Goal: Obtain resource: Download file/media

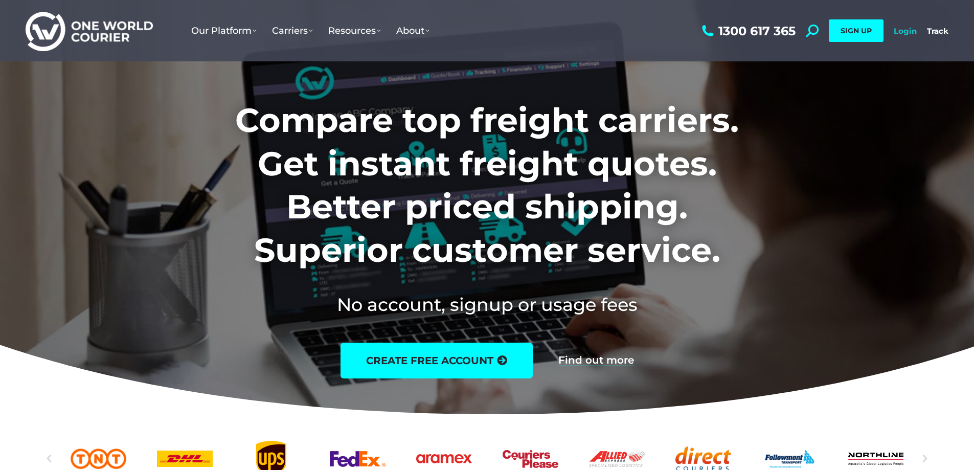
click at [907, 30] on link "Login" at bounding box center [905, 31] width 23 height 10
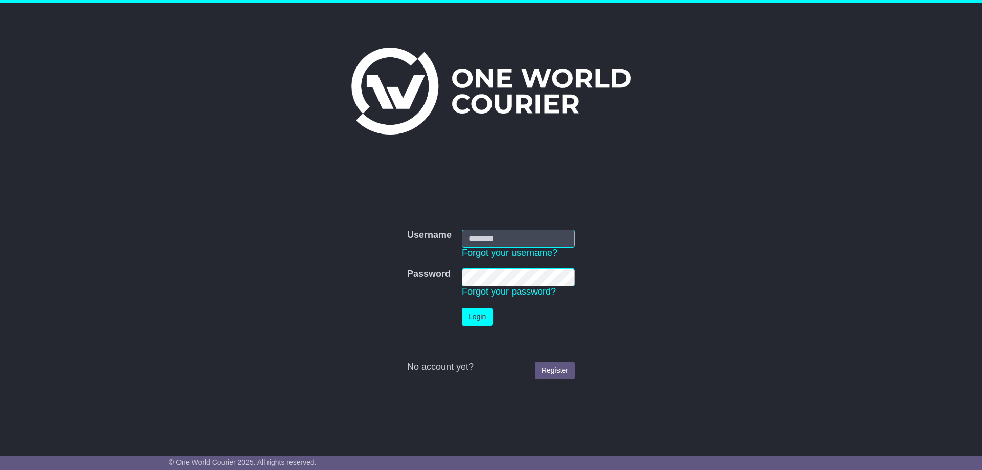
type input "**********"
click at [476, 323] on button "Login" at bounding box center [477, 317] width 31 height 18
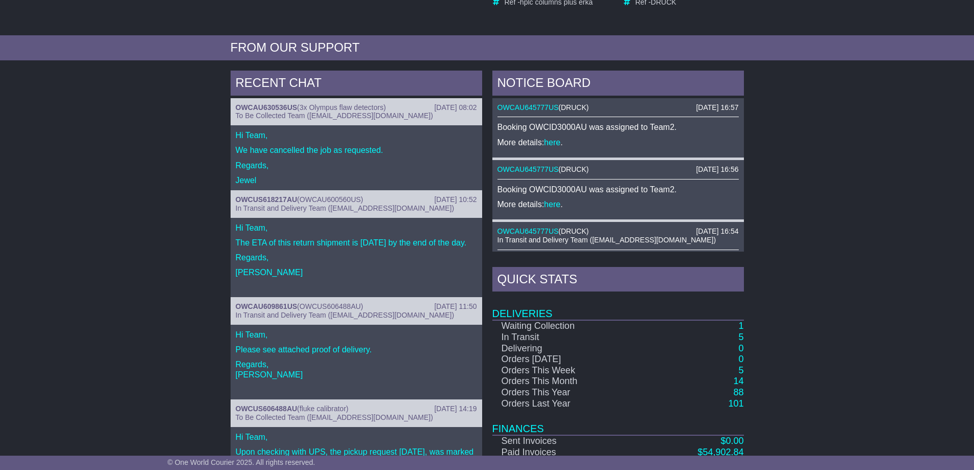
scroll to position [341, 0]
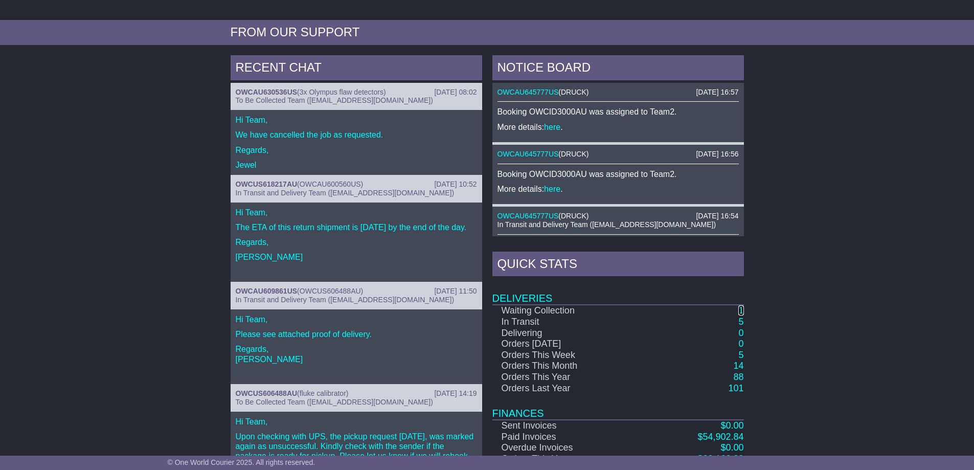
click at [741, 311] on link "1" at bounding box center [740, 310] width 5 height 10
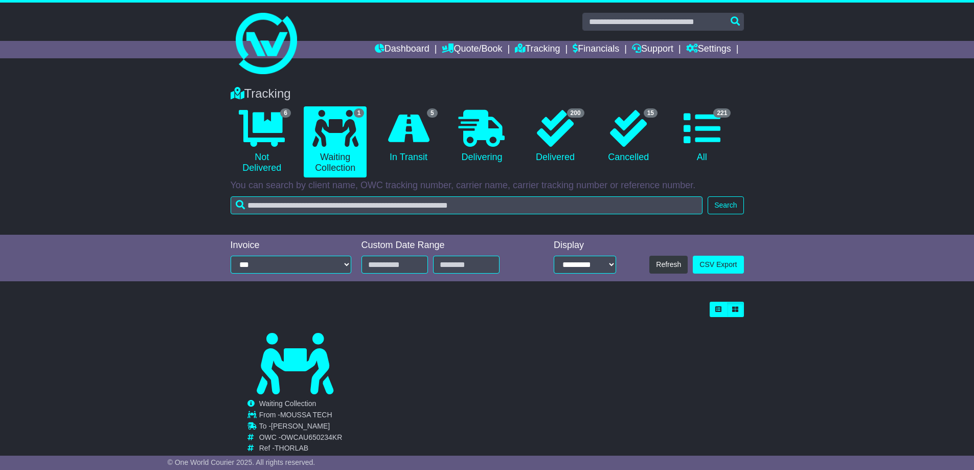
scroll to position [32, 0]
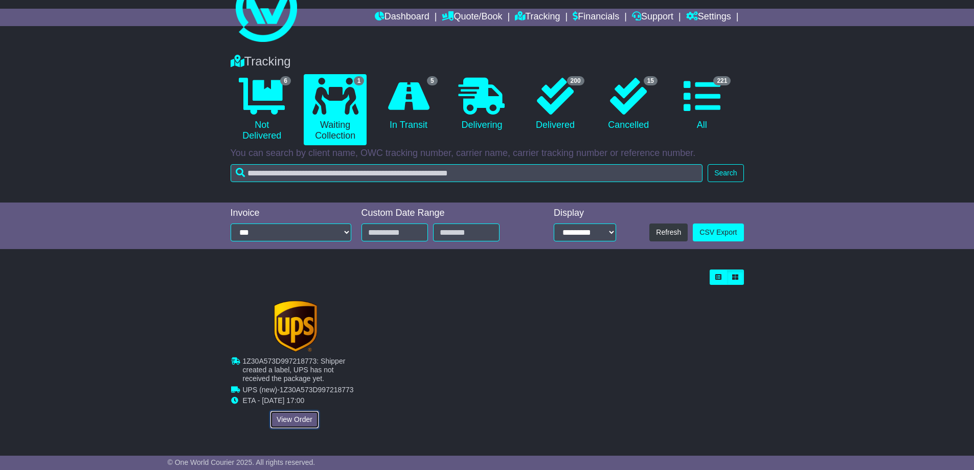
click at [292, 416] on link "View Order" at bounding box center [294, 420] width 49 height 18
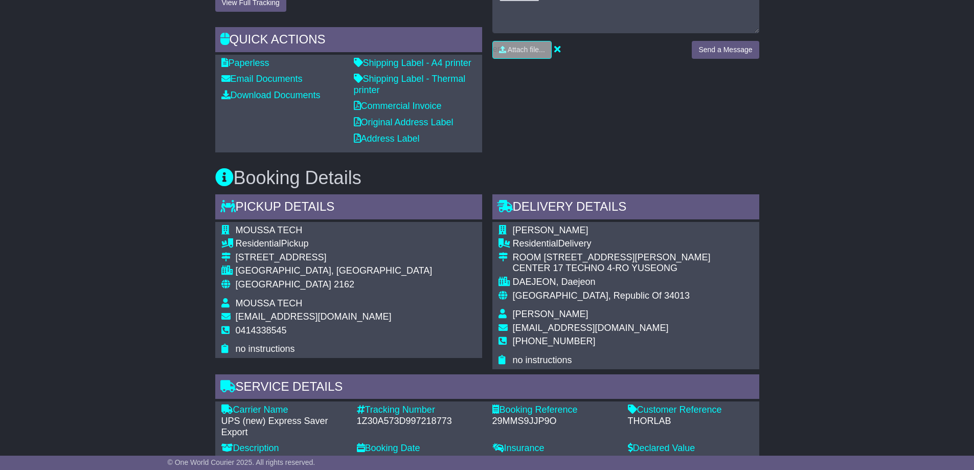
scroll to position [682, 0]
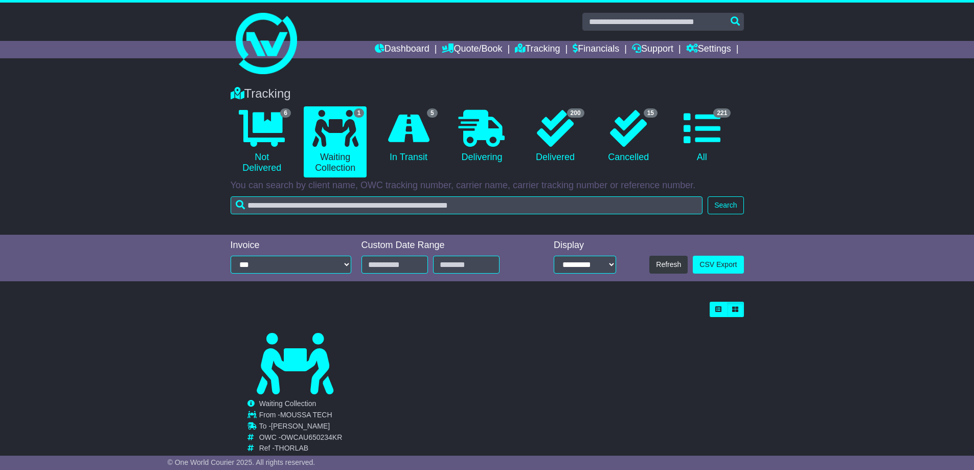
scroll to position [32, 0]
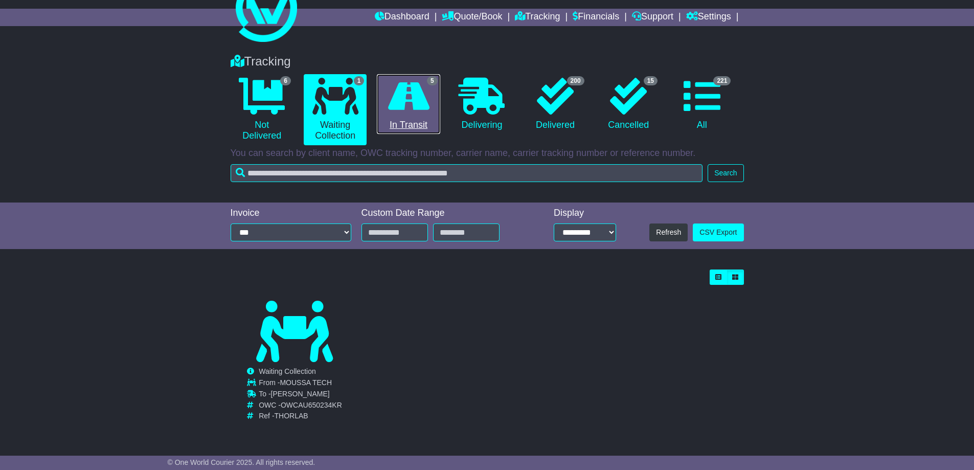
click at [408, 129] on link "5 In Transit" at bounding box center [408, 104] width 63 height 60
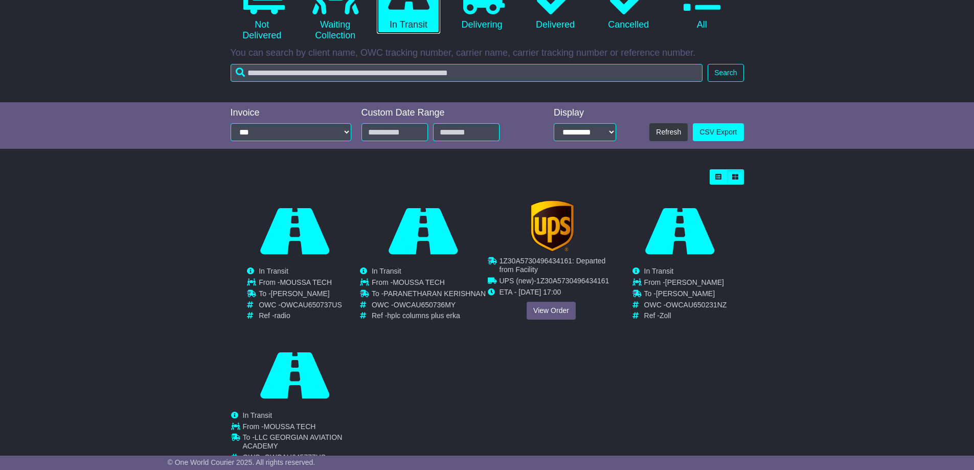
scroll to position [183, 0]
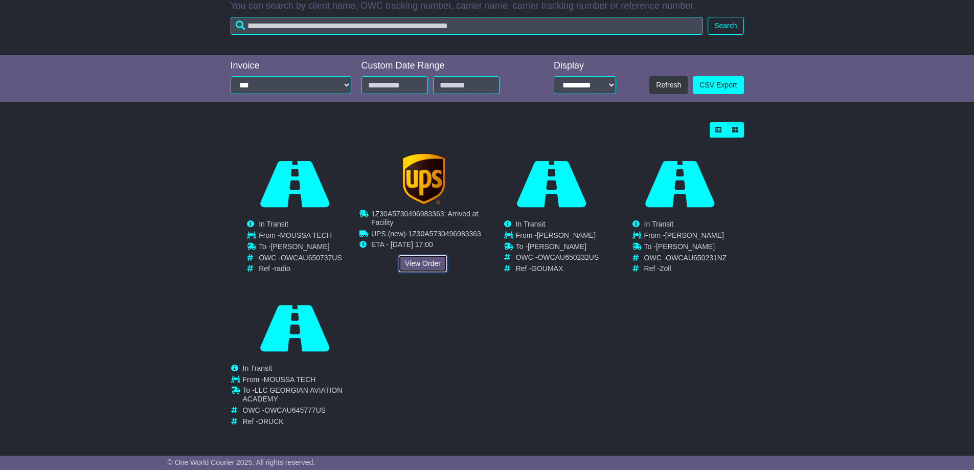
click at [422, 261] on link "View Order" at bounding box center [422, 264] width 49 height 18
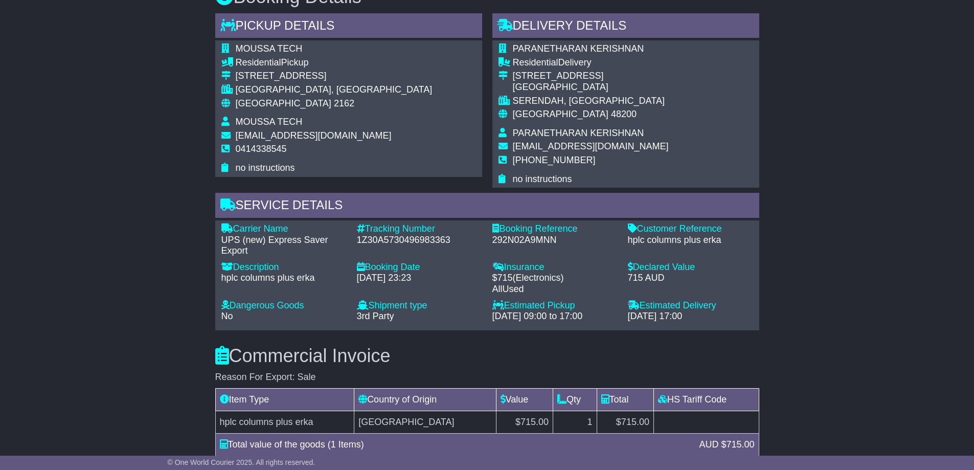
scroll to position [170, 0]
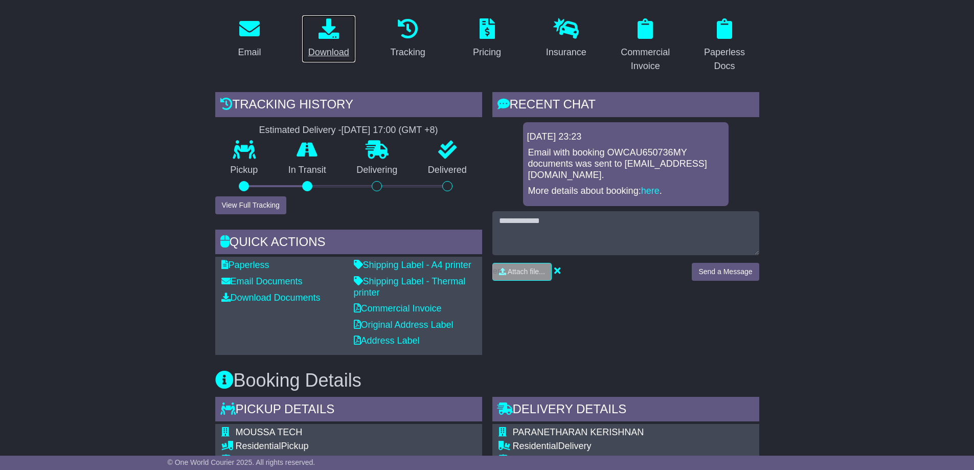
click at [319, 55] on div "Download" at bounding box center [328, 53] width 41 height 14
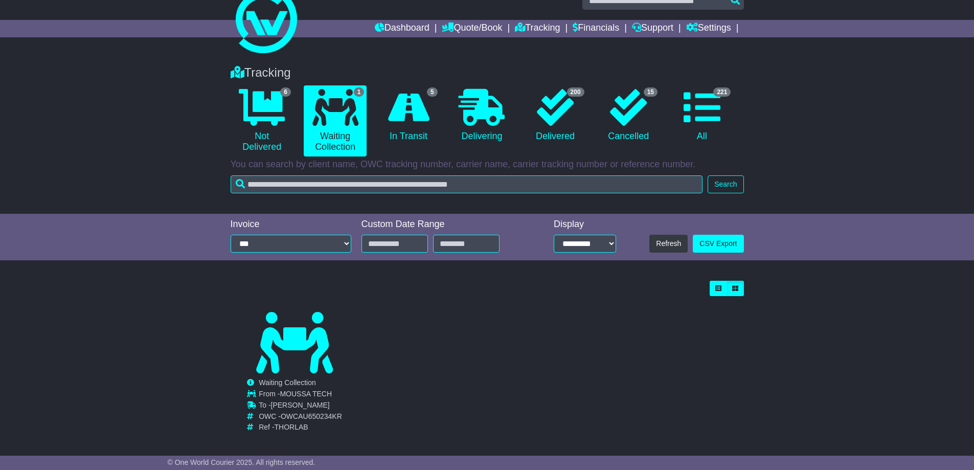
scroll to position [32, 0]
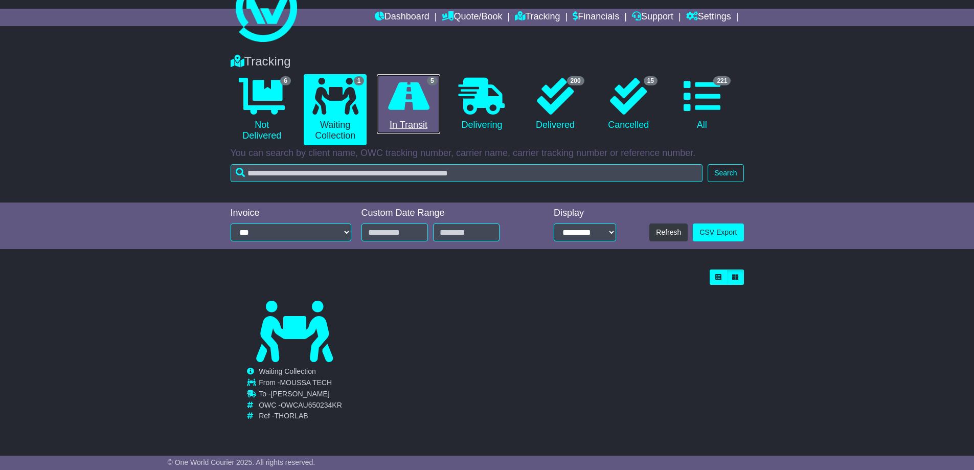
click at [418, 115] on link "5 In Transit" at bounding box center [408, 104] width 63 height 60
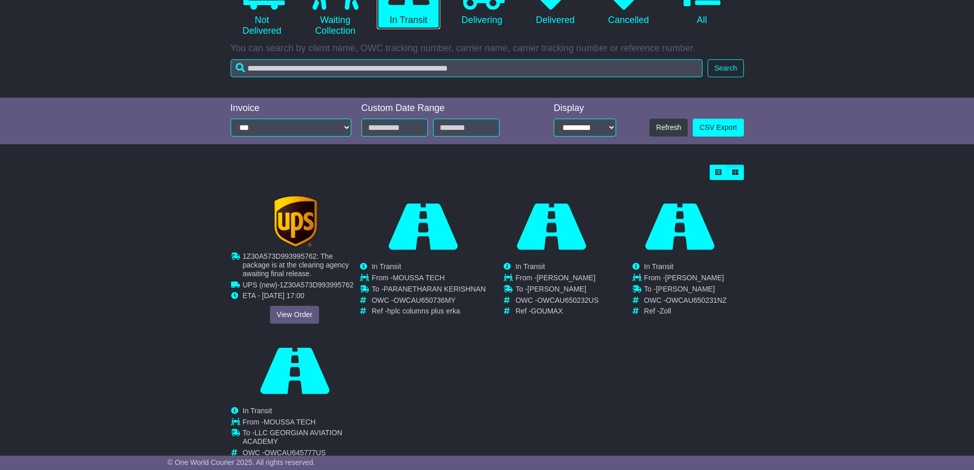
scroll to position [183, 0]
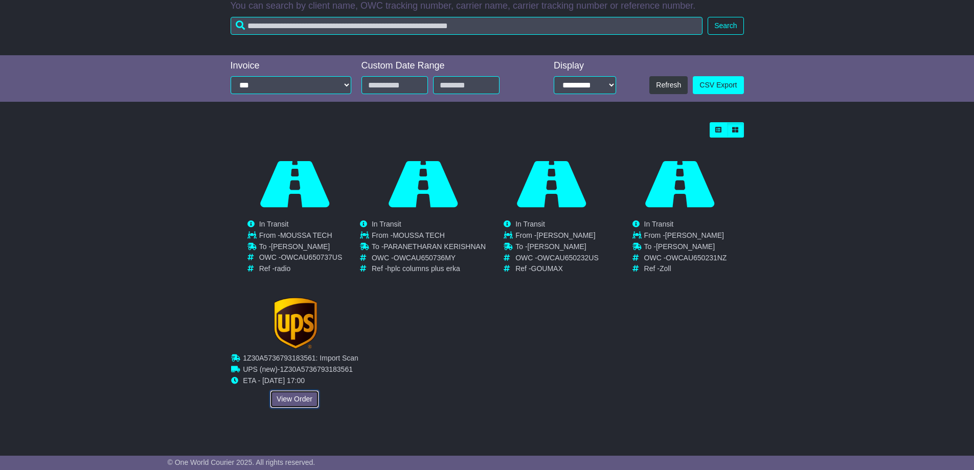
click at [284, 397] on link "View Order" at bounding box center [294, 399] width 49 height 18
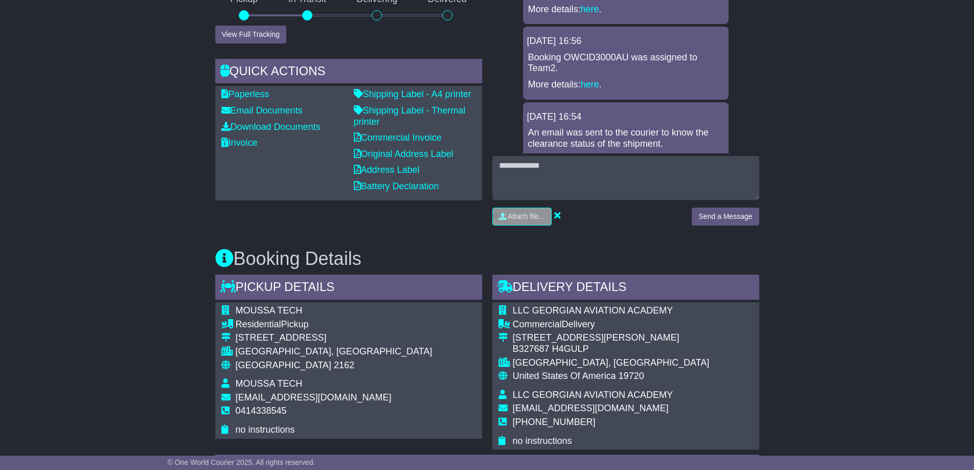
scroll to position [170, 0]
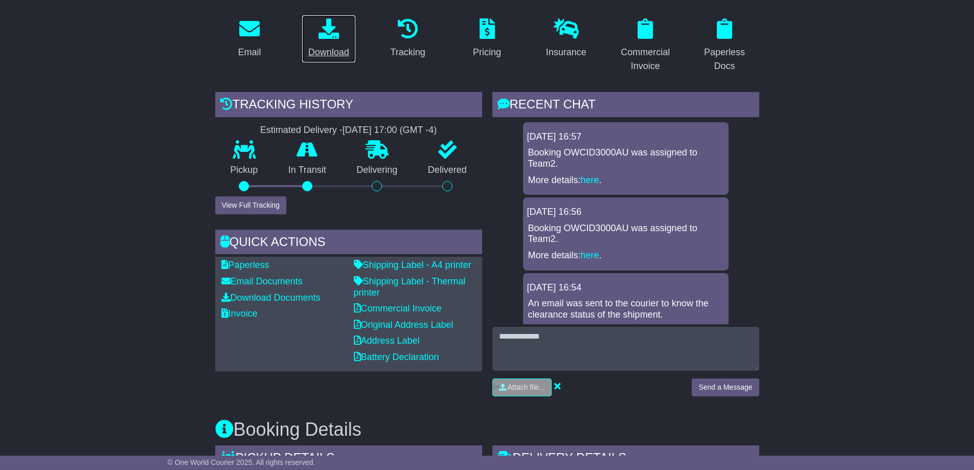
click at [324, 55] on div "Download" at bounding box center [328, 53] width 41 height 14
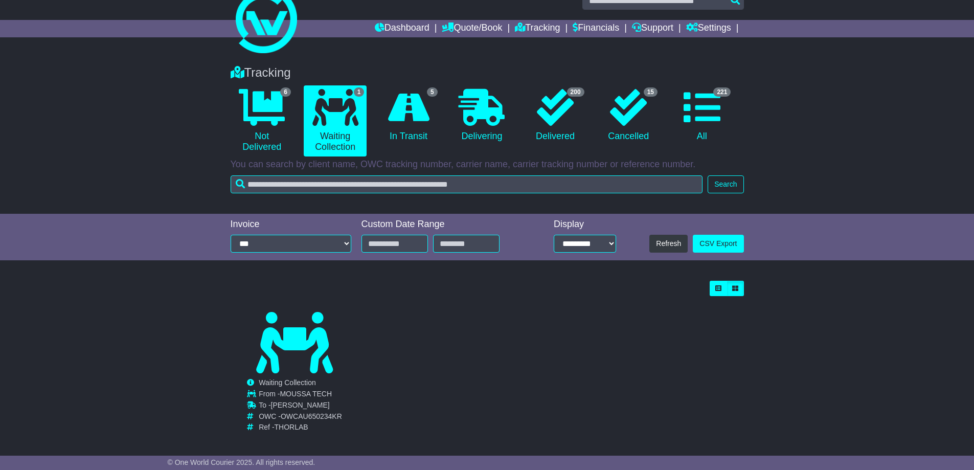
scroll to position [32, 0]
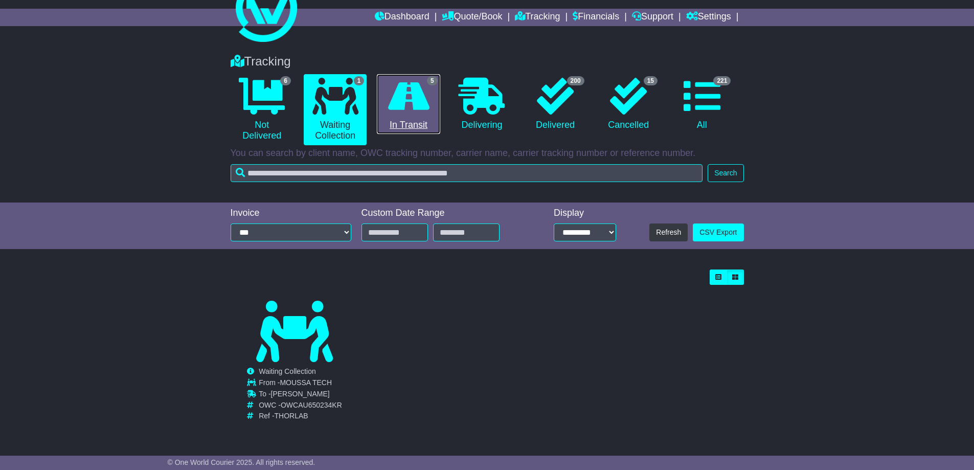
click at [399, 120] on link "5 In Transit" at bounding box center [408, 104] width 63 height 60
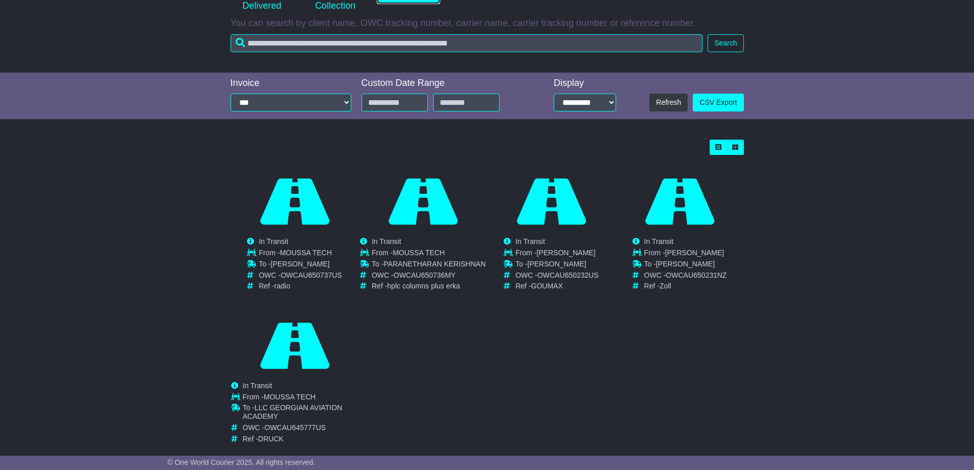
scroll to position [183, 0]
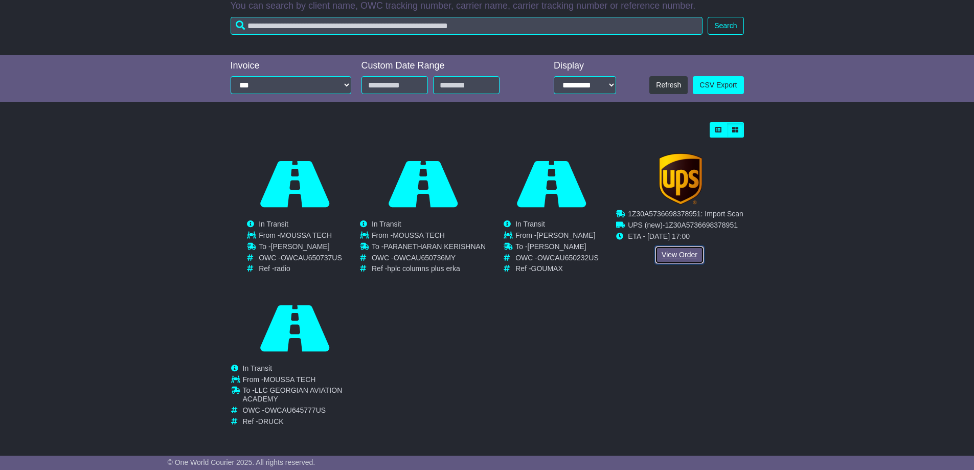
click at [683, 248] on link "View Order" at bounding box center [679, 255] width 49 height 18
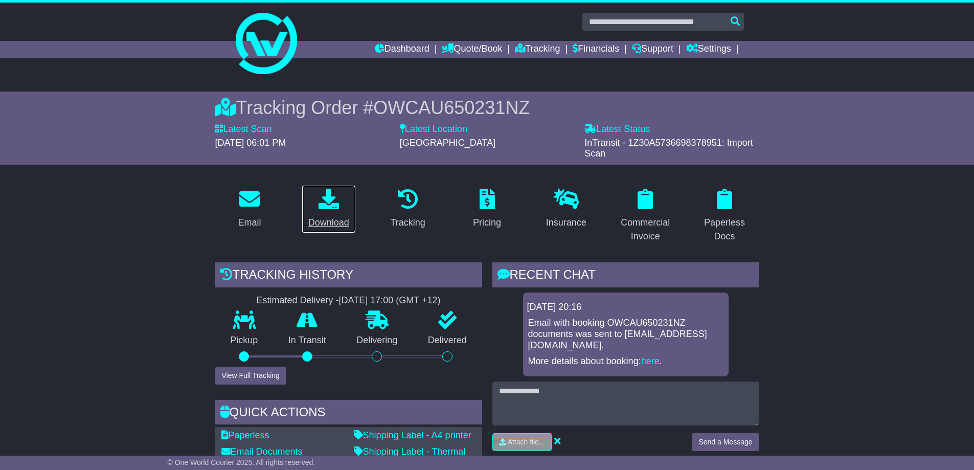
click at [338, 224] on div "Download" at bounding box center [328, 223] width 41 height 14
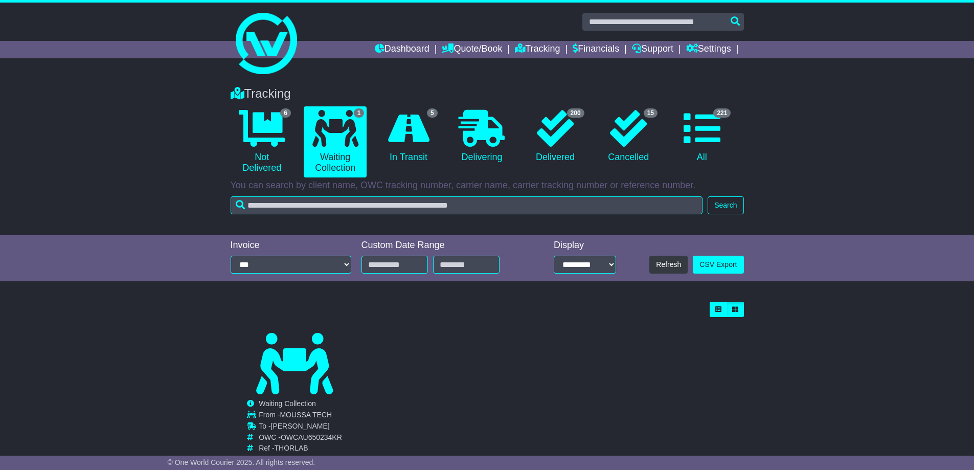
scroll to position [32, 0]
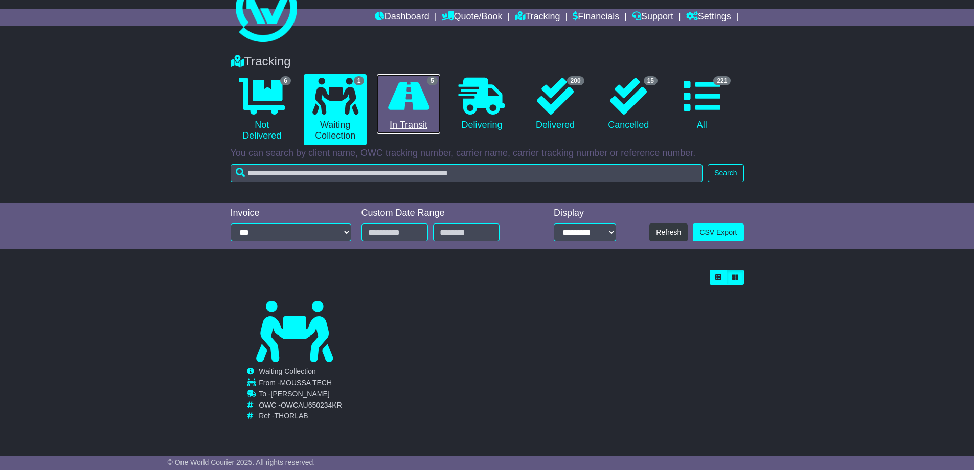
click at [410, 120] on link "5 In Transit" at bounding box center [408, 104] width 63 height 60
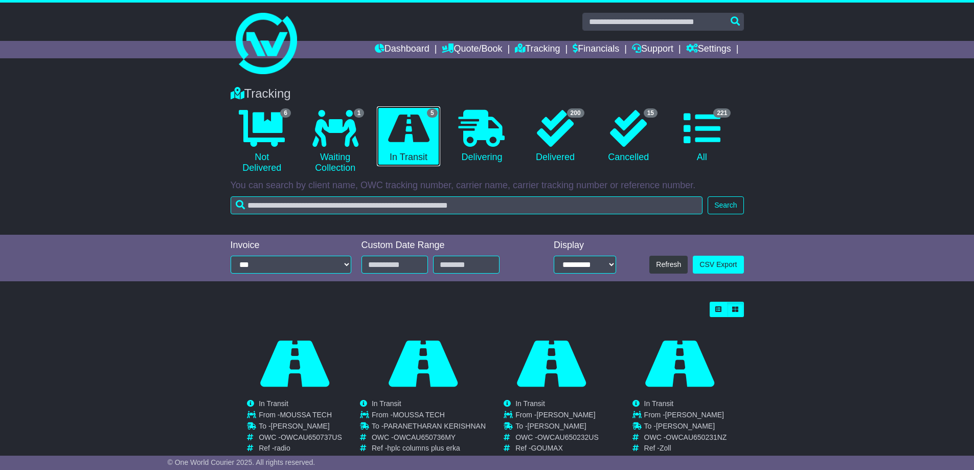
scroll to position [183, 0]
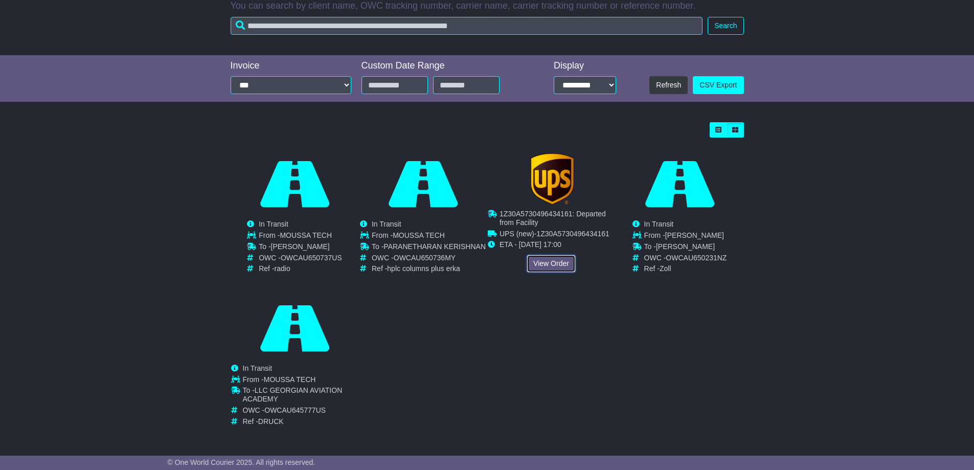
click at [551, 260] on link "View Order" at bounding box center [551, 264] width 49 height 18
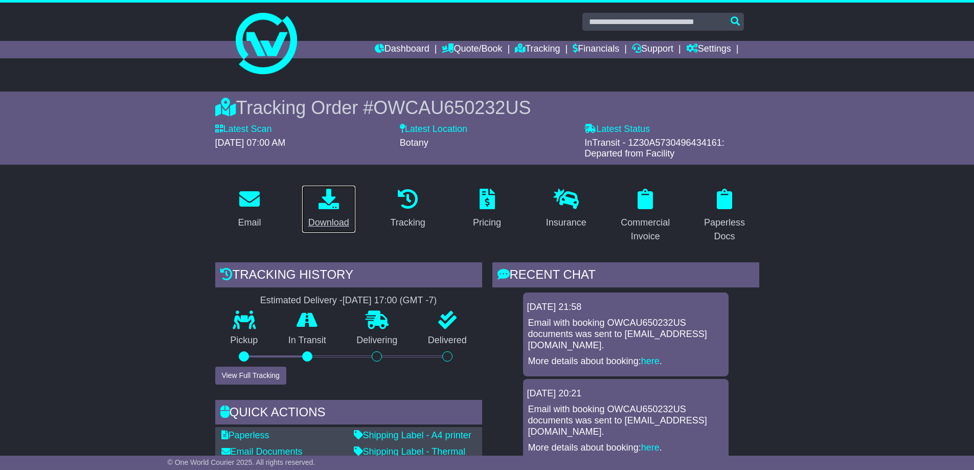
click at [340, 217] on div "Download" at bounding box center [328, 223] width 41 height 14
